Goal: Contribute content

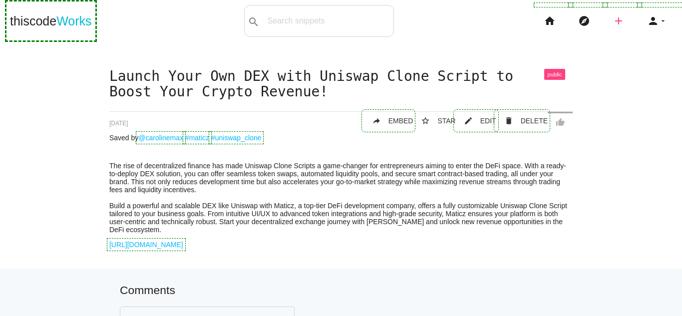
click at [613, 26] on icon "add" at bounding box center [619, 21] width 12 height 32
click at [625, 40] on link "link Link" at bounding box center [640, 42] width 70 height 25
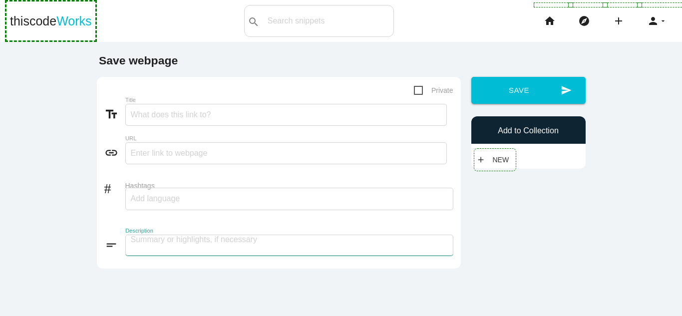
click at [250, 243] on textarea at bounding box center [289, 245] width 328 height 21
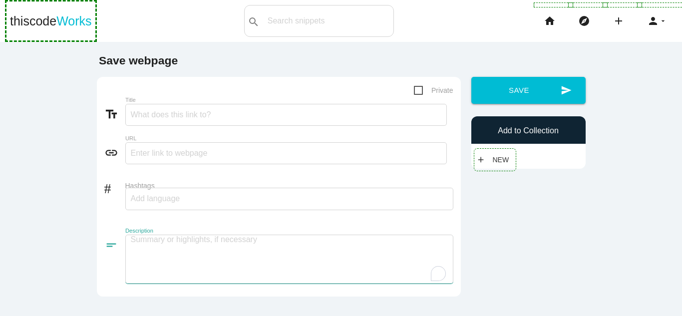
paste textarea "Tap to Earn Game Development Tap to Earn Games – The Future of Mobile Gaming Mo…"
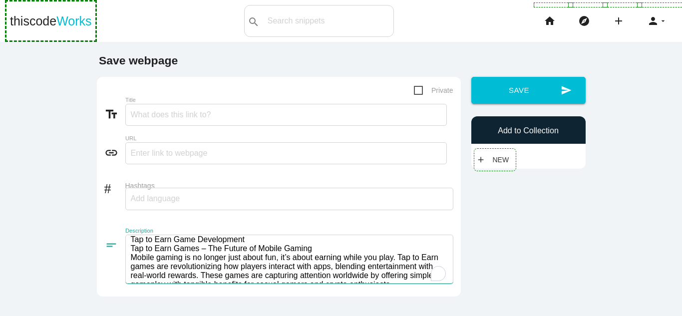
scroll to position [1, 0]
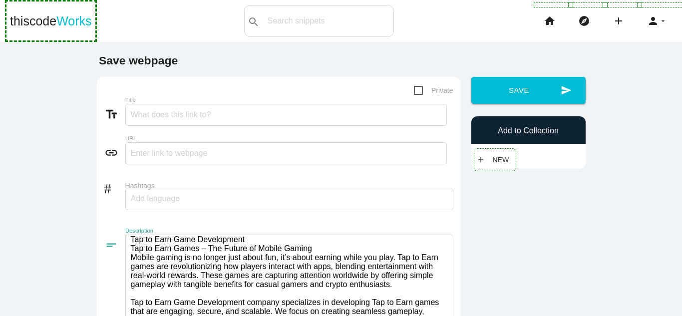
drag, startPoint x: 245, startPoint y: 238, endPoint x: 64, endPoint y: 242, distance: 180.9
click at [64, 242] on main "Save webpage Private text_fields Title link URL # Hashtags short_text Descripti…" at bounding box center [341, 224] width 682 height 365
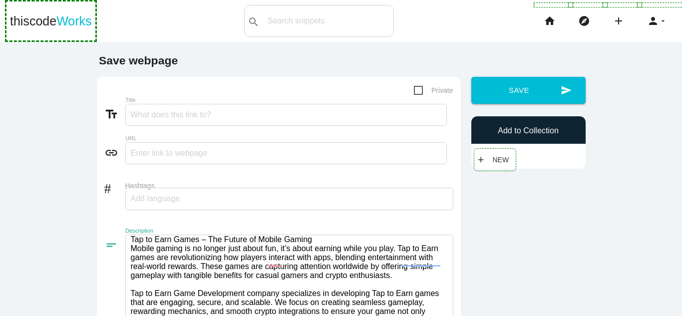
type textarea "Tap to Earn Games – The Future of Mobile Gaming Mobile gaming is no longer just…"
click at [155, 115] on input "Title" at bounding box center [286, 115] width 322 height 22
paste input "Tap to Earn Game Development"
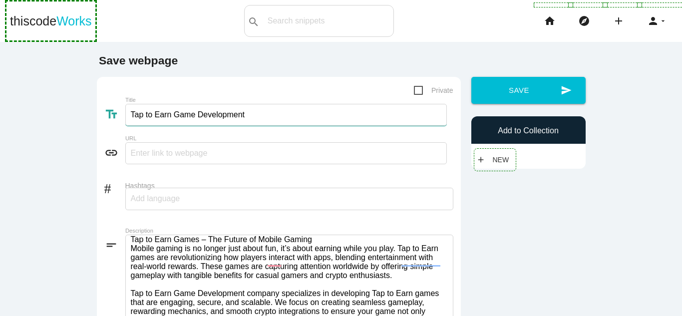
type input "Tap to Earn Game Development"
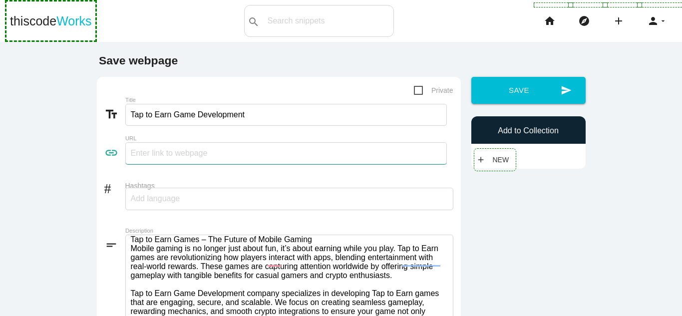
click at [214, 155] on input "text" at bounding box center [286, 153] width 322 height 22
paste input "[URL][DOMAIN_NAME]"
type input "[URL][DOMAIN_NAME]"
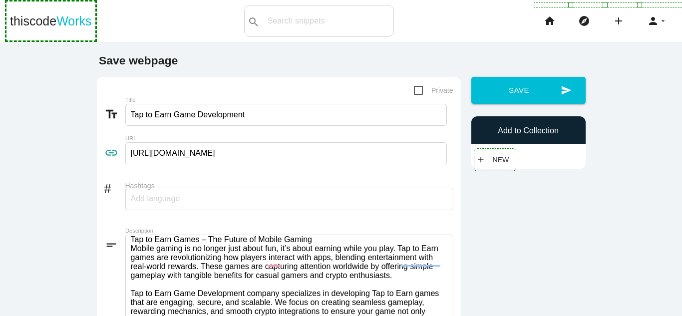
click at [178, 192] on input "Hashtags" at bounding box center [161, 198] width 60 height 21
type input "Maticz"
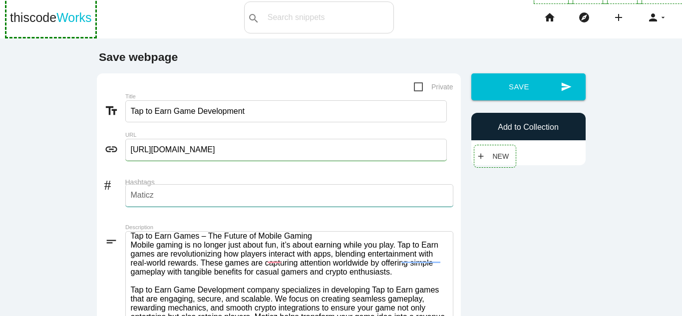
scroll to position [0, 0]
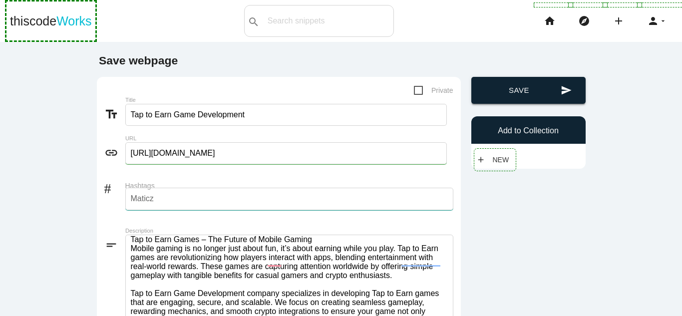
click at [540, 94] on button "send Save" at bounding box center [529, 90] width 114 height 27
